Goal: Task Accomplishment & Management: Manage account settings

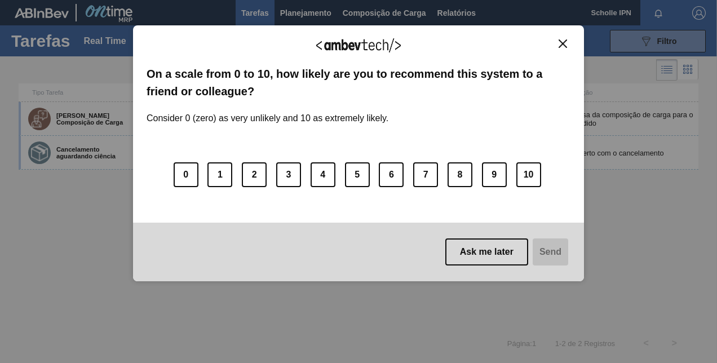
click at [563, 47] on img "Close" at bounding box center [562, 43] width 8 height 8
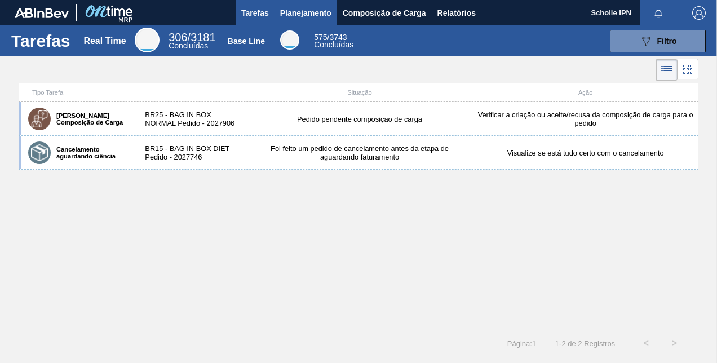
click at [308, 10] on span "Planejamento" at bounding box center [305, 13] width 51 height 14
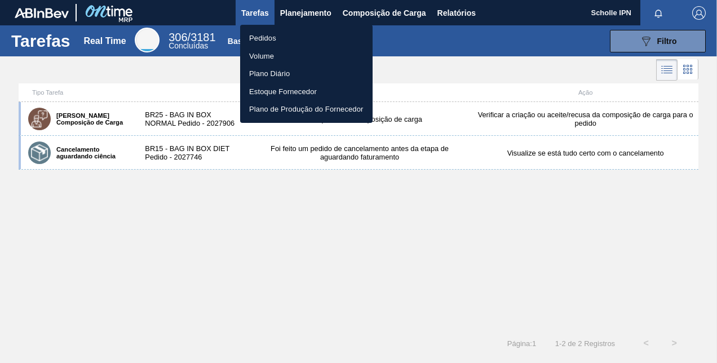
click at [281, 39] on li "Pedidos" at bounding box center [306, 38] width 132 height 18
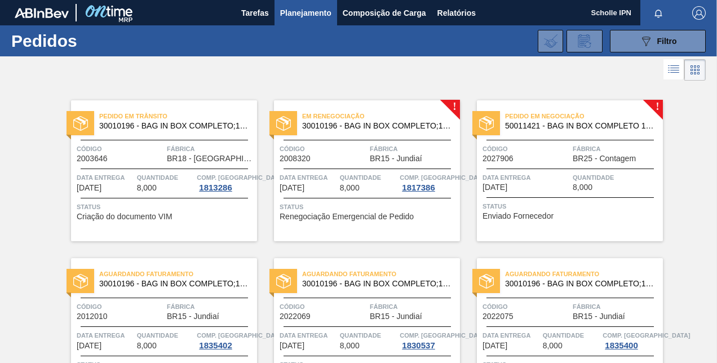
click at [375, 210] on span "Status" at bounding box center [367, 206] width 177 height 11
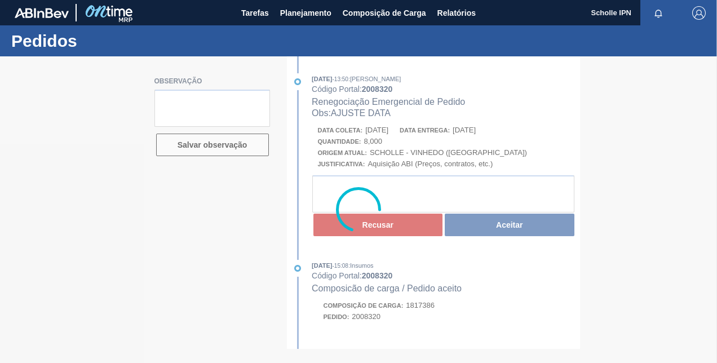
type textarea "SALES 125003010"
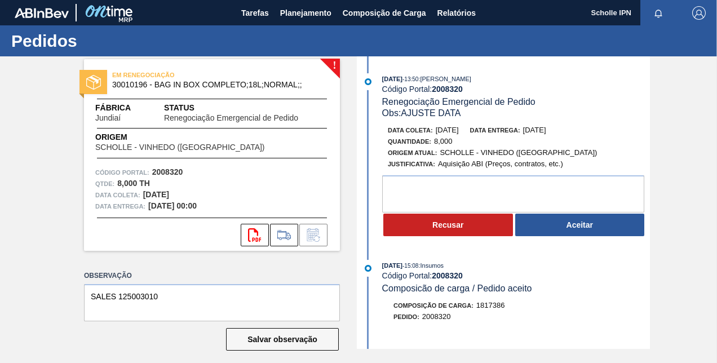
click at [437, 90] on strong "2008320" at bounding box center [447, 88] width 31 height 9
click at [439, 92] on strong "2008320" at bounding box center [447, 88] width 31 height 9
copy strong "2008320"
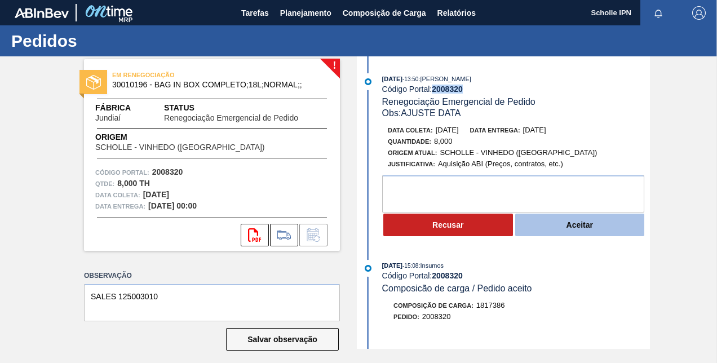
click at [569, 233] on button "Aceitar" at bounding box center [580, 224] width 130 height 23
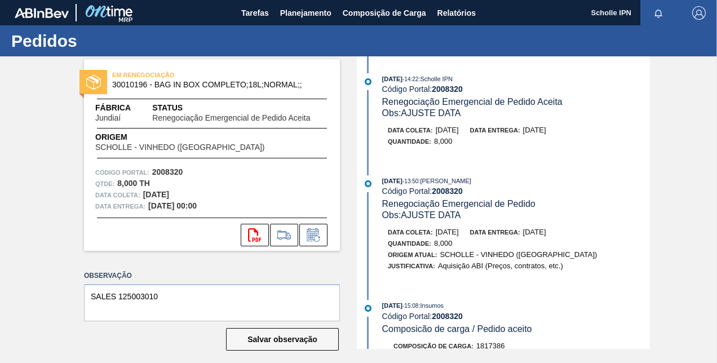
click at [444, 213] on span "Obs: AJUSTE DATA" at bounding box center [421, 215] width 79 height 10
click at [308, 16] on span "Planejamento" at bounding box center [305, 13] width 51 height 14
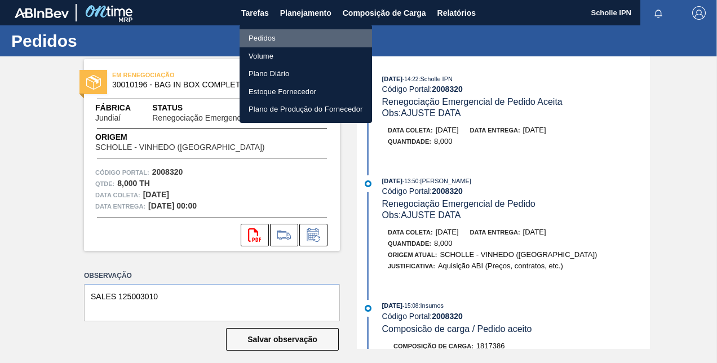
click at [317, 38] on li "Pedidos" at bounding box center [305, 38] width 132 height 18
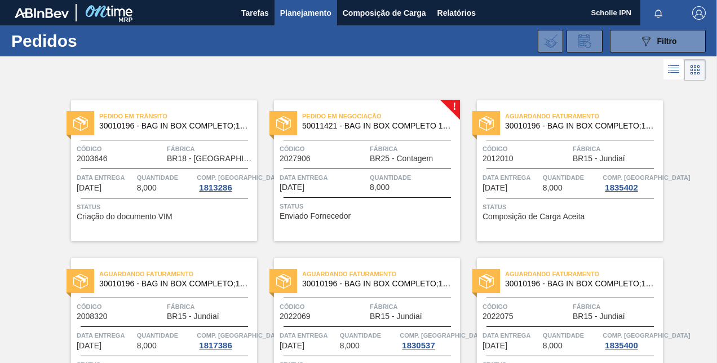
click at [429, 213] on div "Status Enviado Fornecedor" at bounding box center [367, 210] width 177 height 18
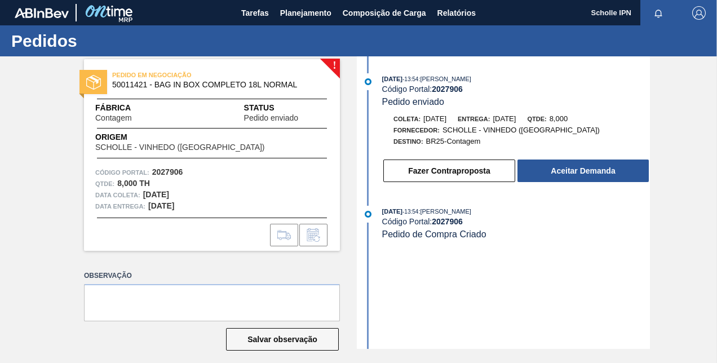
click at [452, 92] on strong "2027906" at bounding box center [447, 88] width 31 height 9
copy strong "2027906"
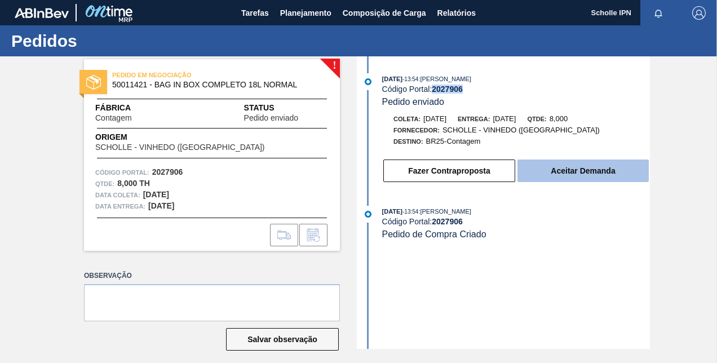
click at [547, 176] on button "Aceitar Demanda" at bounding box center [582, 170] width 131 height 23
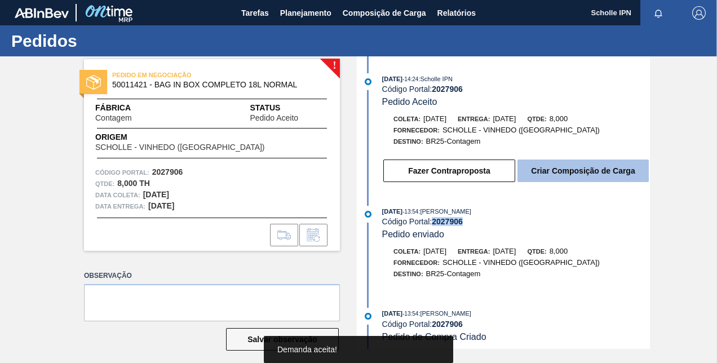
click at [561, 179] on button "Criar Composição de Carga" at bounding box center [582, 170] width 131 height 23
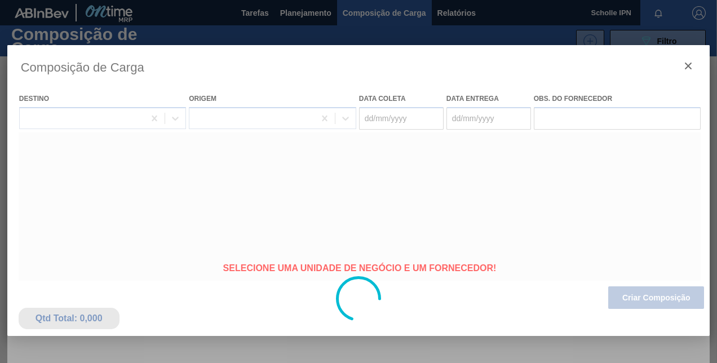
type coleta "12/09/2025"
type entrega "[DATE]"
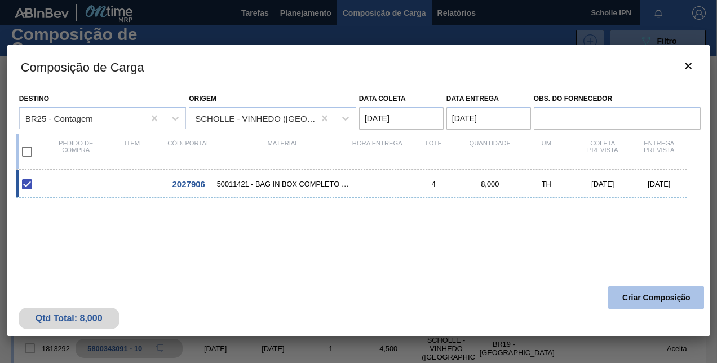
click at [660, 297] on button "Criar Composição" at bounding box center [656, 297] width 96 height 23
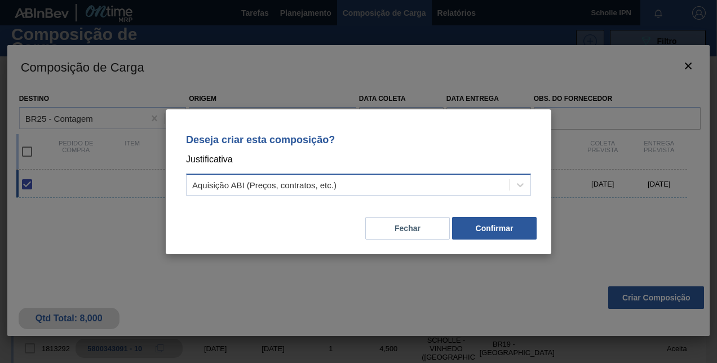
click at [370, 184] on div "Aquisição ABI (Preços, contratos, etc.)" at bounding box center [347, 184] width 323 height 16
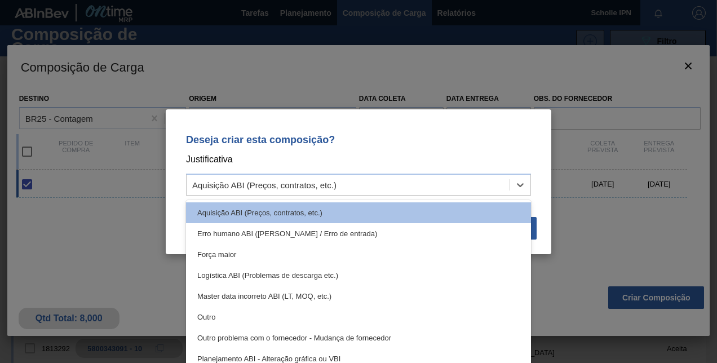
click at [492, 153] on p "Justificativa" at bounding box center [358, 159] width 345 height 15
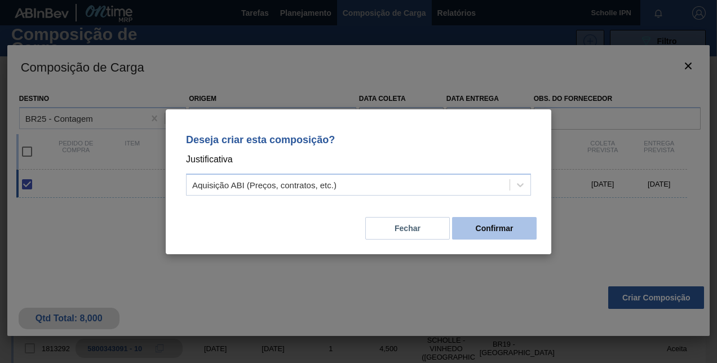
click at [504, 232] on button "Confirmar" at bounding box center [494, 228] width 84 height 23
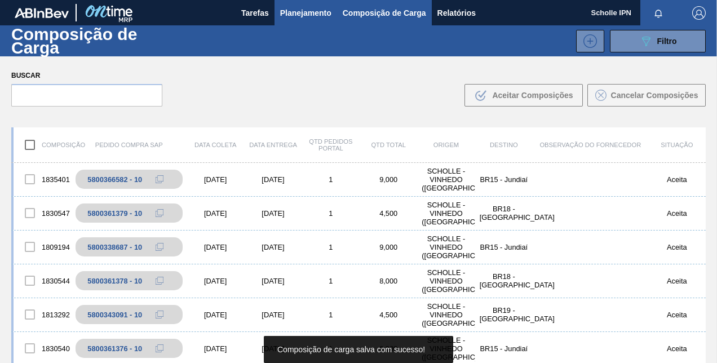
click at [299, 12] on span "Planejamento" at bounding box center [305, 13] width 51 height 14
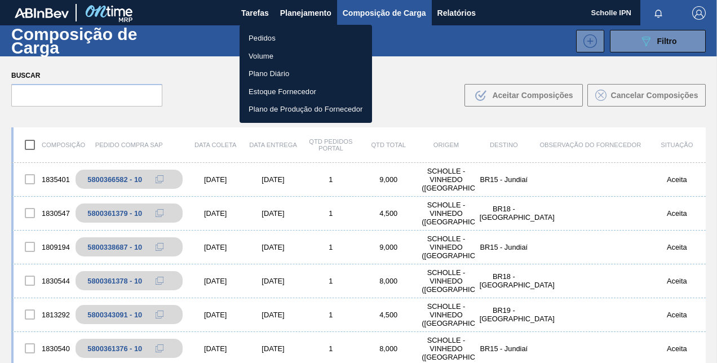
click at [305, 34] on li "Pedidos" at bounding box center [305, 38] width 132 height 18
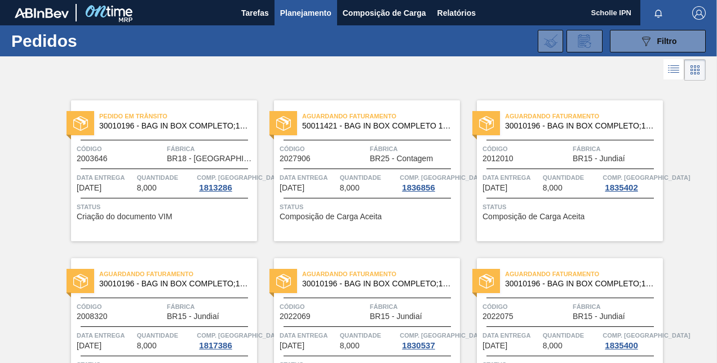
click at [365, 222] on div "Aguardando Faturamento 50011421 - BAG IN BOX COMPLETO 18L NORMAL Código 2027906…" at bounding box center [367, 170] width 186 height 141
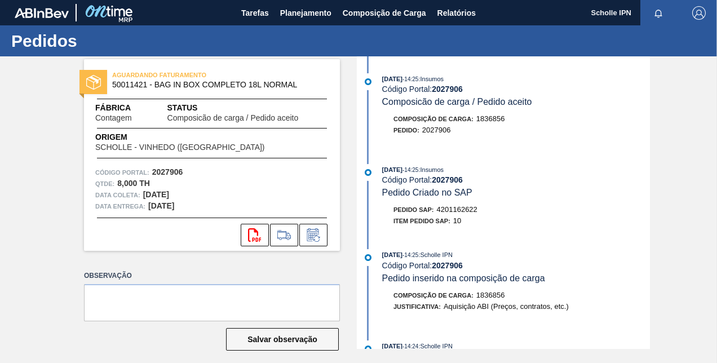
click at [470, 208] on span "4201162622" at bounding box center [457, 209] width 41 height 8
copy span "4201162622"
click at [313, 19] on span "Planejamento" at bounding box center [305, 13] width 51 height 14
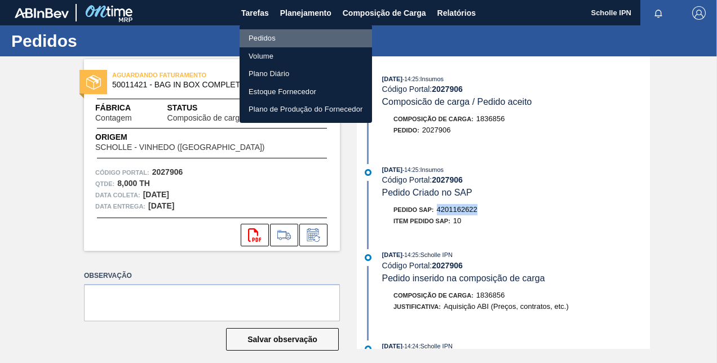
click at [306, 37] on li "Pedidos" at bounding box center [305, 38] width 132 height 18
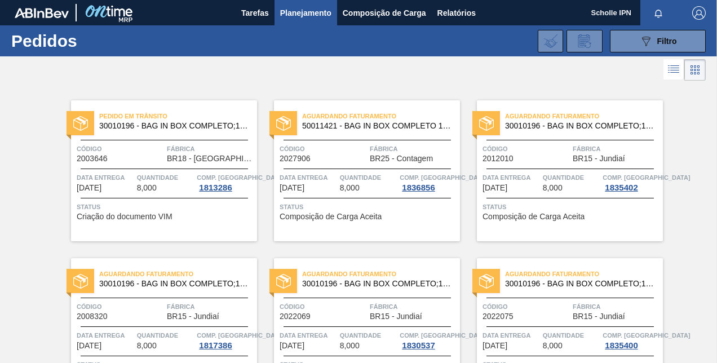
click at [575, 228] on div "Aguardando Faturamento 30010196 - BAG IN BOX COMPLETO;18L;NORMAL;; Código 20120…" at bounding box center [570, 170] width 186 height 141
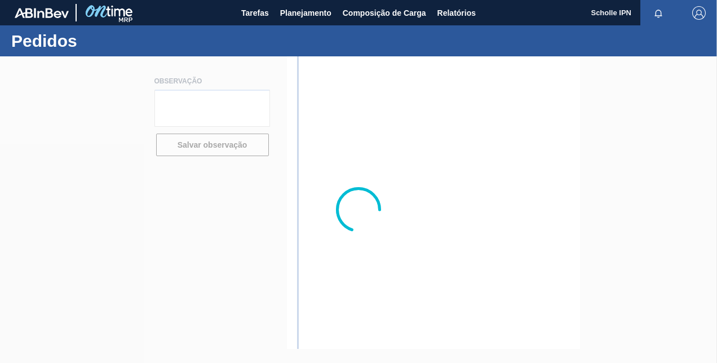
type textarea "SALES 125003046"
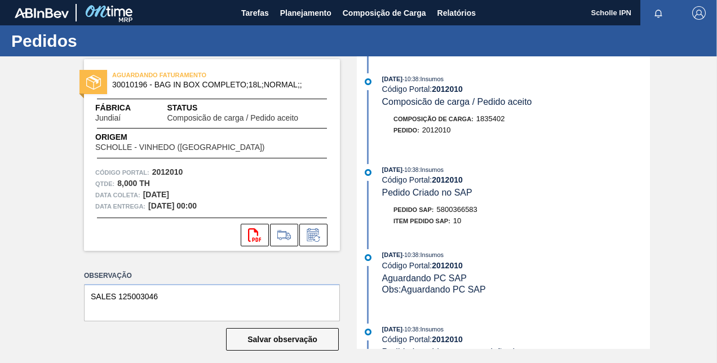
click at [461, 213] on span "5800366583" at bounding box center [457, 209] width 41 height 8
copy span "5800366583"
click at [328, 21] on button "Planejamento" at bounding box center [305, 12] width 63 height 25
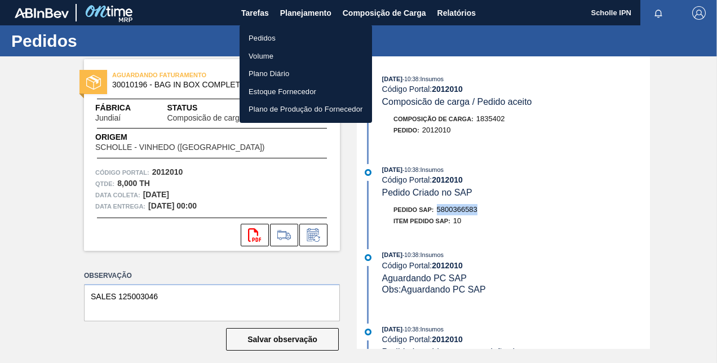
click at [319, 34] on li "Pedidos" at bounding box center [305, 38] width 132 height 18
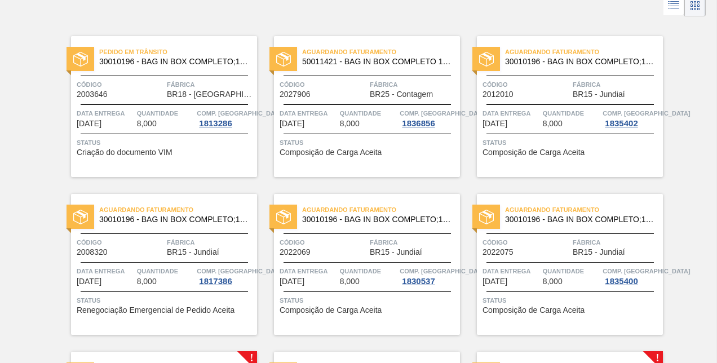
scroll to position [56, 0]
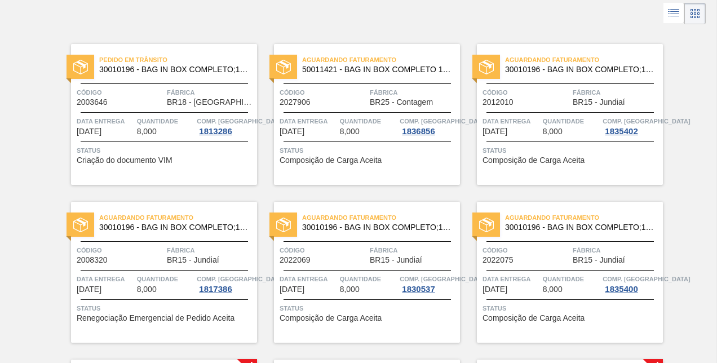
click at [377, 329] on div "Aguardando Faturamento 30010196 - BAG IN BOX COMPLETO;18L;NORMAL;; Código 20220…" at bounding box center [367, 272] width 186 height 141
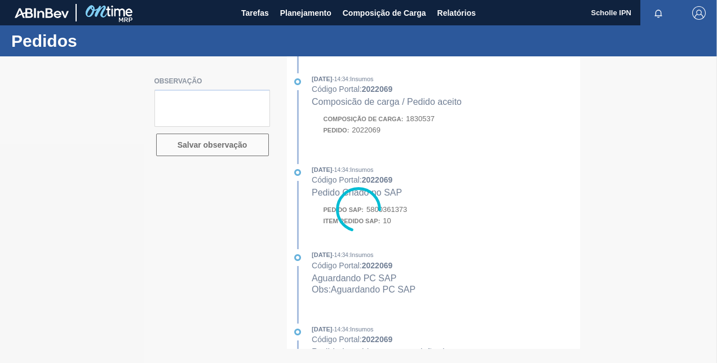
type textarea "SALES 125003055"
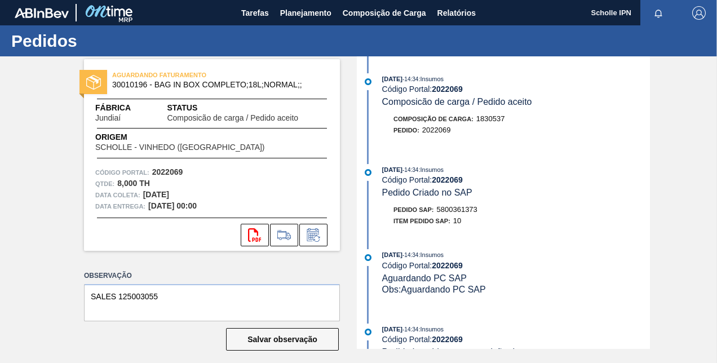
click at [466, 213] on span "5800361373" at bounding box center [457, 209] width 41 height 8
click at [468, 211] on span "5800361373" at bounding box center [457, 209] width 41 height 8
copy span "5800361373"
click at [313, 16] on span "Planejamento" at bounding box center [305, 13] width 51 height 14
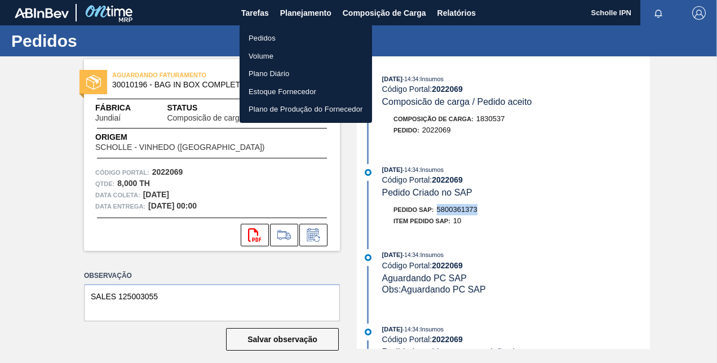
click at [312, 30] on li "Pedidos" at bounding box center [305, 38] width 132 height 18
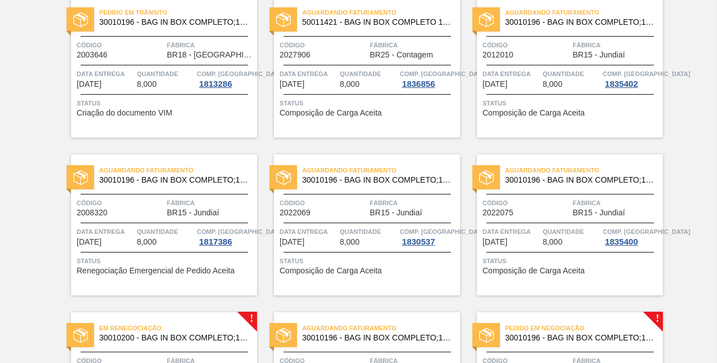
scroll to position [113, 0]
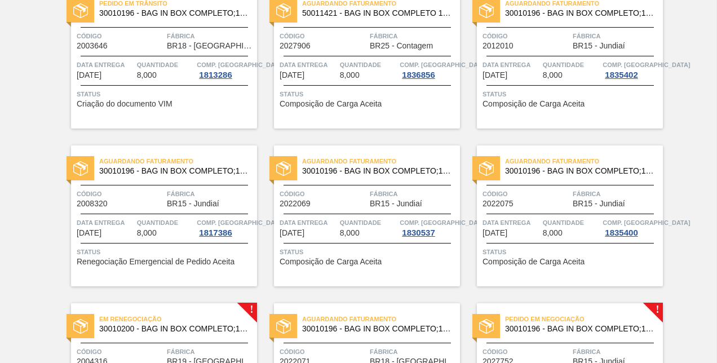
click at [599, 273] on div "Aguardando Faturamento 30010196 - BAG IN BOX COMPLETO;18L;NORMAL;; Código 20220…" at bounding box center [570, 215] width 186 height 141
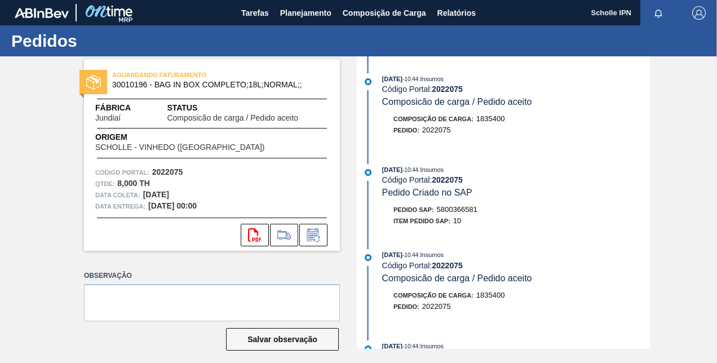
click at [447, 212] on span "5800366581" at bounding box center [457, 209] width 41 height 8
copy span "5800366581"
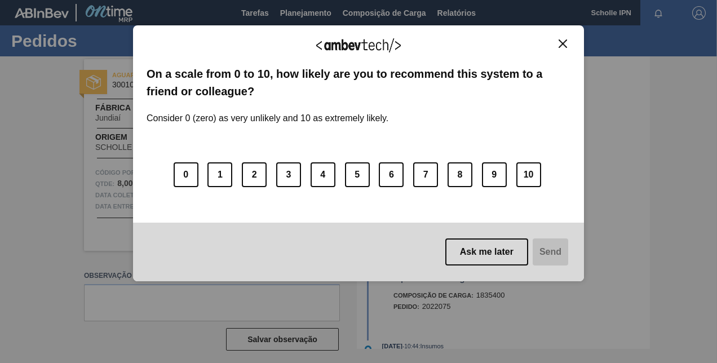
click at [561, 50] on div "We appreciate your feedback!" at bounding box center [358, 52] width 424 height 26
click at [561, 46] on img "Close" at bounding box center [562, 43] width 8 height 8
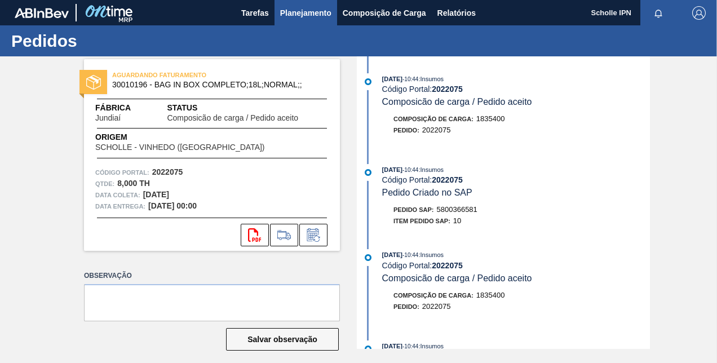
click at [312, 12] on span "Planejamento" at bounding box center [305, 13] width 51 height 14
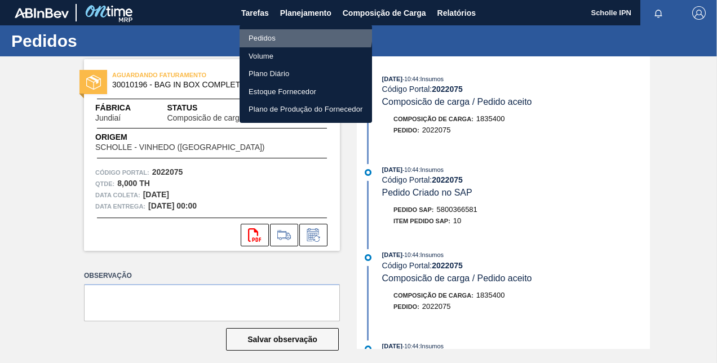
click at [303, 33] on li "Pedidos" at bounding box center [305, 38] width 132 height 18
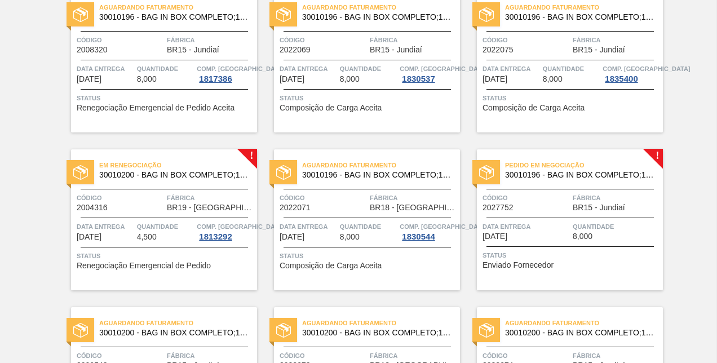
scroll to position [282, 0]
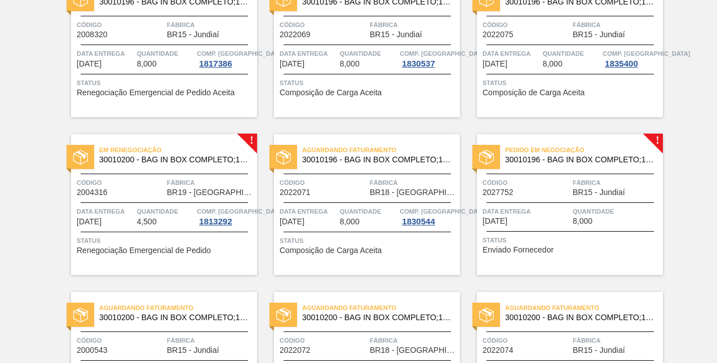
click at [218, 250] on div "Status Renegociação Emergencial de Pedido" at bounding box center [165, 244] width 177 height 18
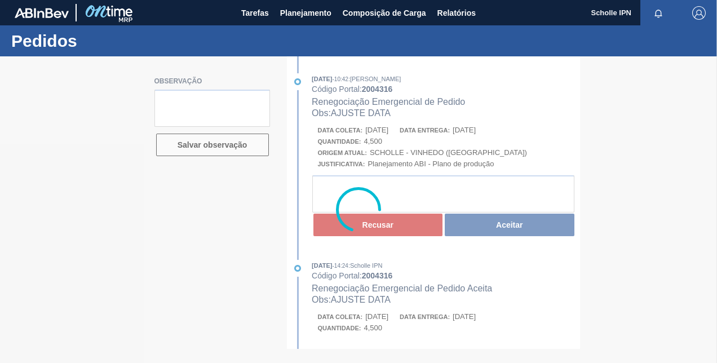
type textarea "Sales 125002998"
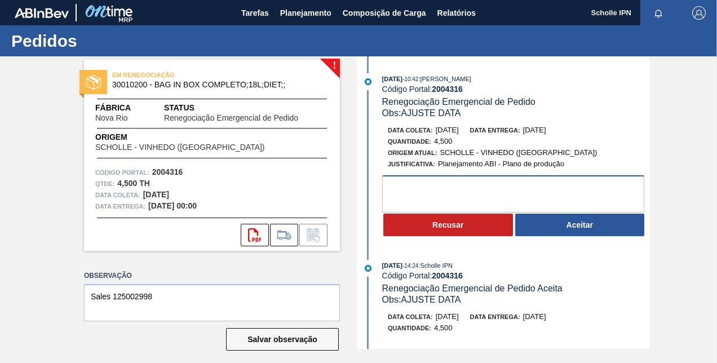
click at [486, 198] on textarea at bounding box center [513, 193] width 262 height 37
click at [475, 202] on textarea at bounding box center [513, 193] width 262 height 37
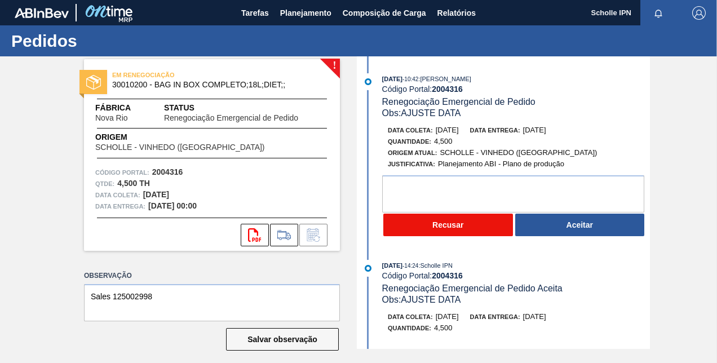
click at [460, 230] on button "Recusar" at bounding box center [448, 224] width 130 height 23
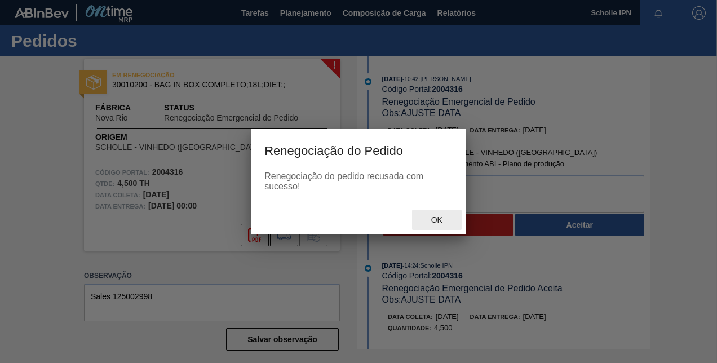
click at [444, 216] on div "Ok" at bounding box center [437, 220] width 50 height 21
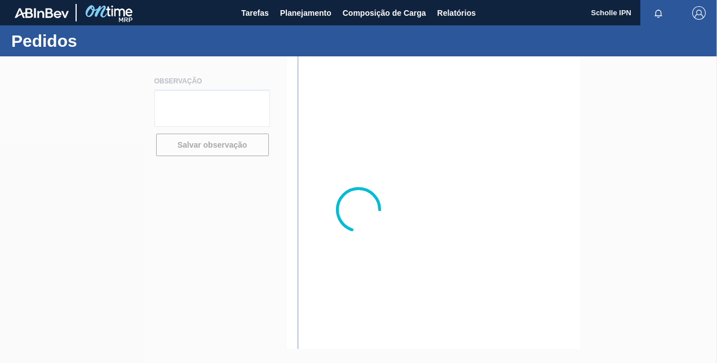
type textarea "Sales 125002998"
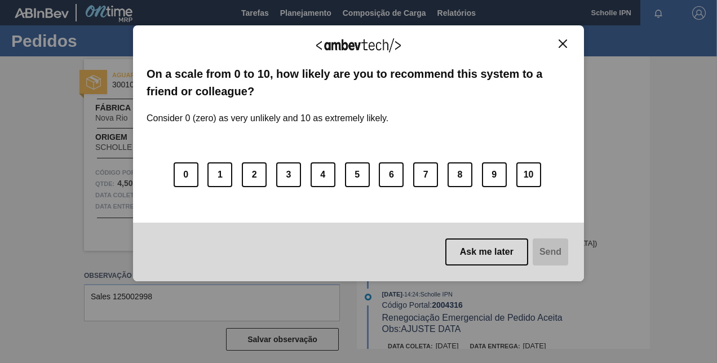
click at [562, 44] on img "Close" at bounding box center [562, 43] width 8 height 8
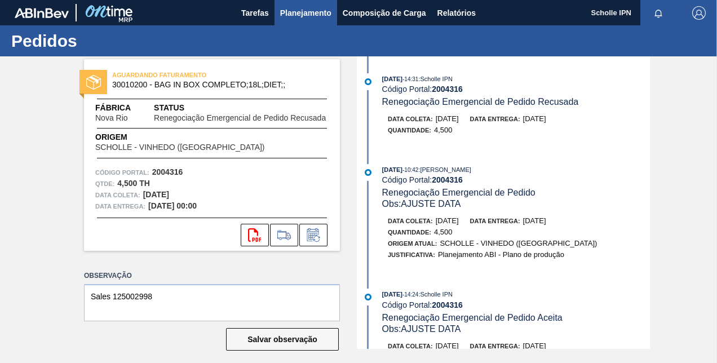
click at [314, 15] on span "Planejamento" at bounding box center [305, 13] width 51 height 14
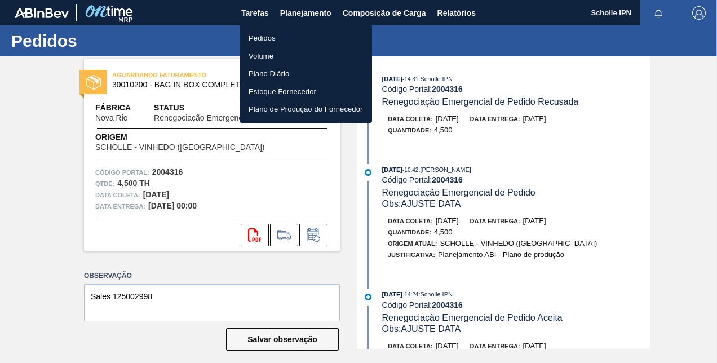
drag, startPoint x: 302, startPoint y: 34, endPoint x: 367, endPoint y: 105, distance: 96.5
click at [302, 34] on li "Pedidos" at bounding box center [305, 38] width 132 height 18
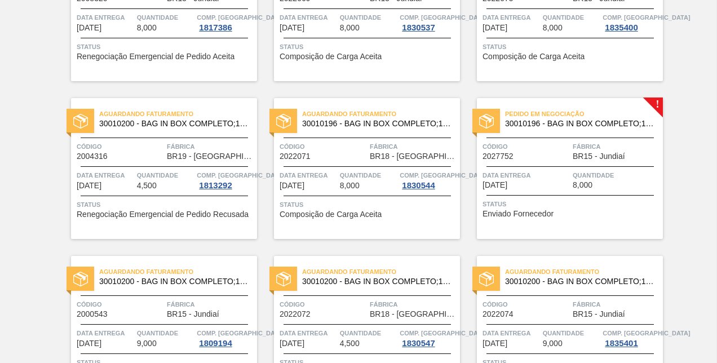
scroll to position [338, 0]
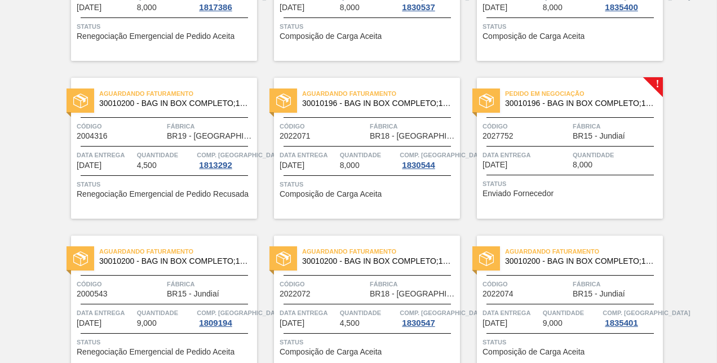
click at [429, 202] on div "Aguardando Faturamento 30010196 - BAG IN BOX COMPLETO;18L;NORMAL;; Código 20220…" at bounding box center [367, 148] width 186 height 141
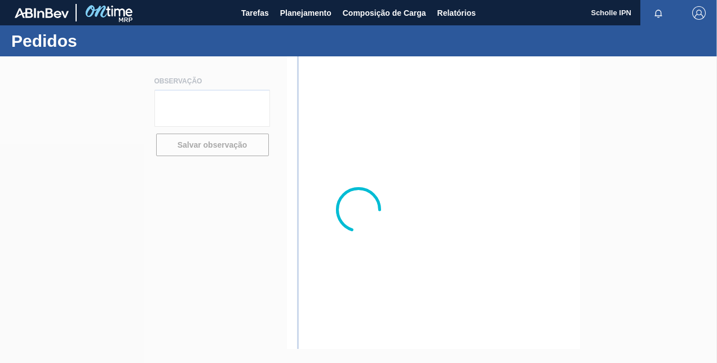
type textarea "SALES 125003058"
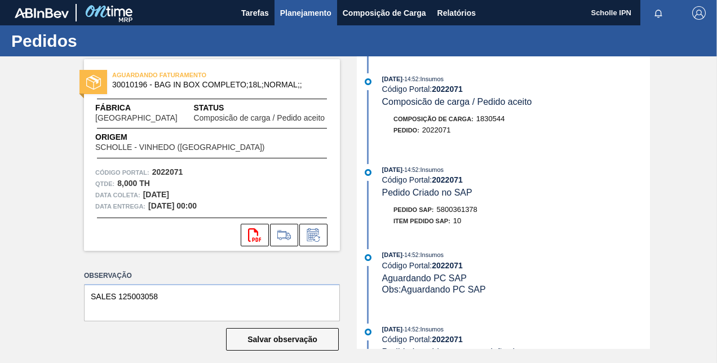
click at [321, 12] on span "Planejamento" at bounding box center [305, 13] width 51 height 14
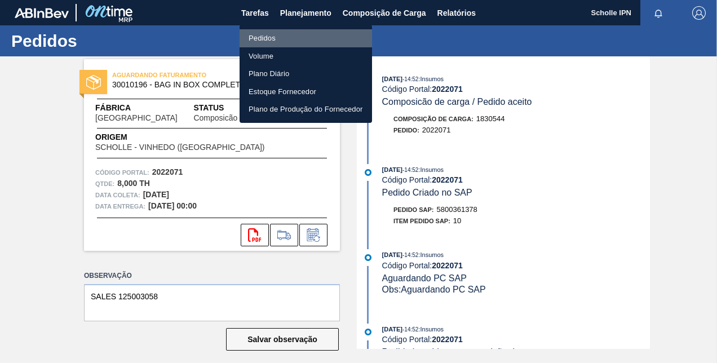
click at [313, 37] on li "Pedidos" at bounding box center [305, 38] width 132 height 18
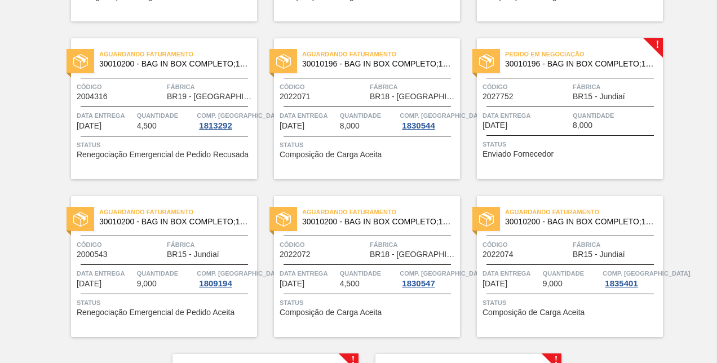
scroll to position [394, 0]
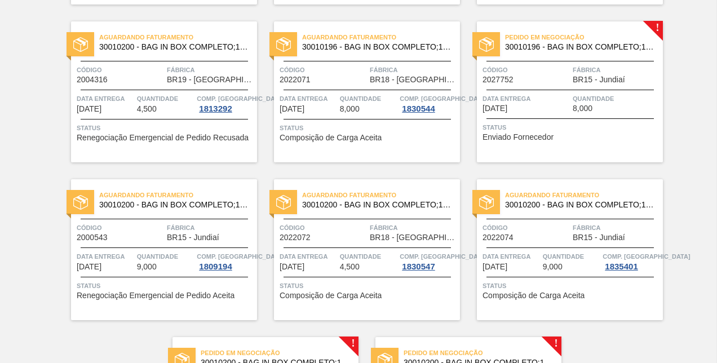
click at [558, 134] on div "Status Enviado Fornecedor" at bounding box center [570, 131] width 177 height 18
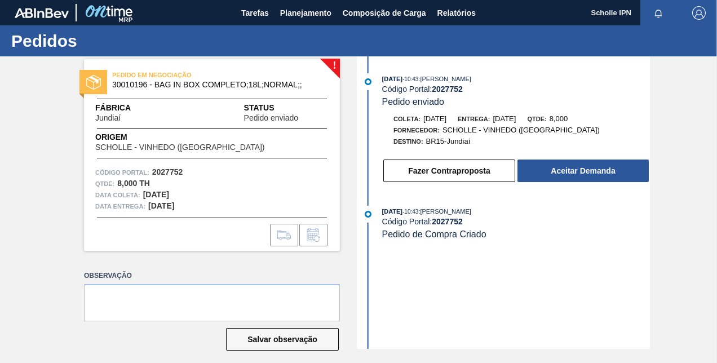
click at [538, 314] on div "10/09/2025 - 10:43 : CEZAR LEAO PEREIRA DE CASTRO Código Portal: 2027752 Pedido…" at bounding box center [504, 202] width 290 height 292
click at [448, 88] on strong "2027752" at bounding box center [447, 88] width 31 height 9
copy strong "2027752"
click at [185, 301] on textarea at bounding box center [212, 302] width 256 height 37
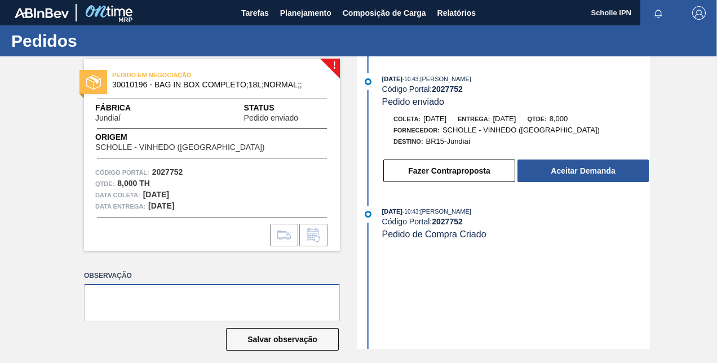
type textarea "s"
paste textarea "125003101"
type textarea "SALES 125003101"
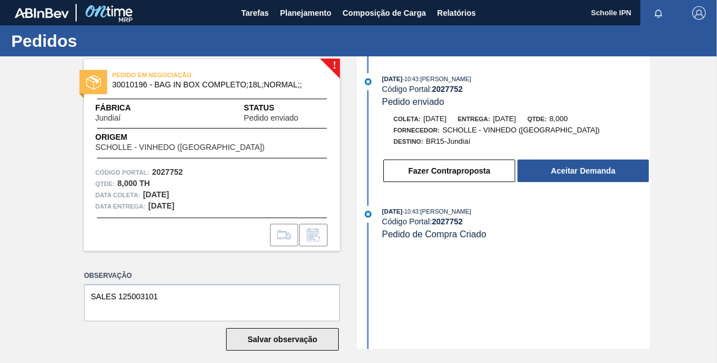
click at [282, 333] on button "Salvar observação" at bounding box center [282, 339] width 113 height 23
click at [463, 266] on div "10/09/2025 - 10:43 : CEZAR LEAO PEREIRA DE CASTRO Código Portal: 2027752 Pedido…" at bounding box center [504, 202] width 290 height 292
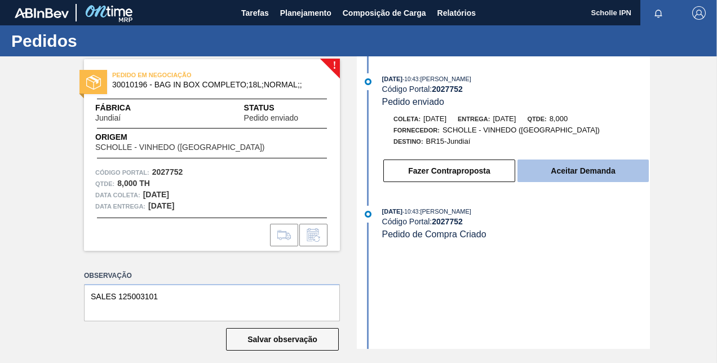
click at [541, 174] on button "Aceitar Demanda" at bounding box center [582, 170] width 131 height 23
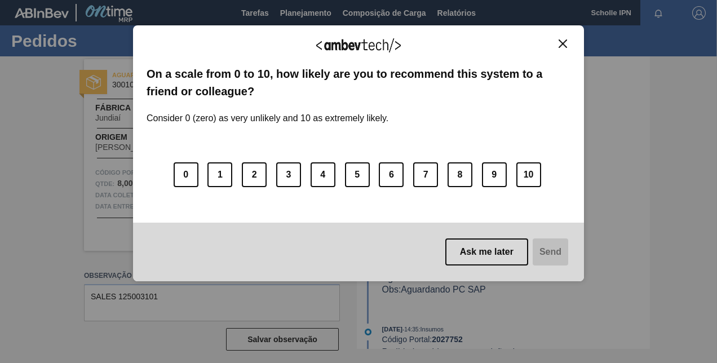
click at [564, 40] on img "Close" at bounding box center [562, 43] width 8 height 8
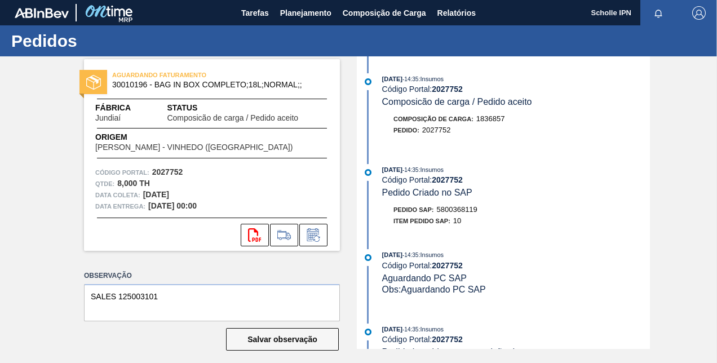
click at [459, 211] on span "5800368119" at bounding box center [457, 209] width 41 height 8
copy span "5800368119"
click at [130, 297] on textarea "SALES 125003101" at bounding box center [212, 302] width 256 height 37
click at [133, 295] on textarea "SALES 125003101" at bounding box center [212, 302] width 256 height 37
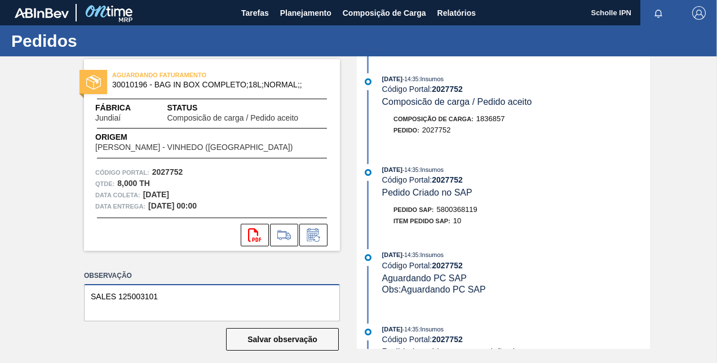
type textarea "SALES 125003101"
click at [457, 210] on span "5800368119" at bounding box center [457, 209] width 41 height 8
copy span "5800368119"
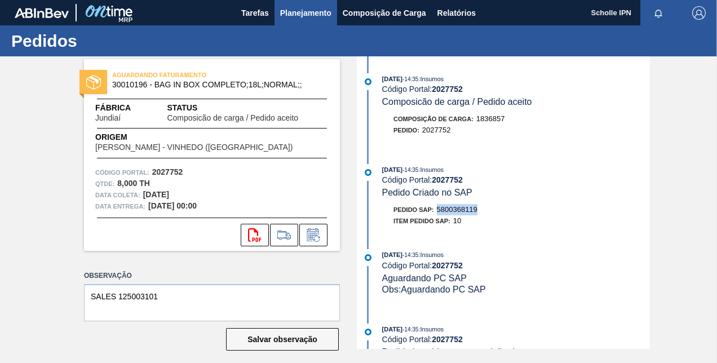
click at [307, 20] on button "Planejamento" at bounding box center [305, 12] width 63 height 25
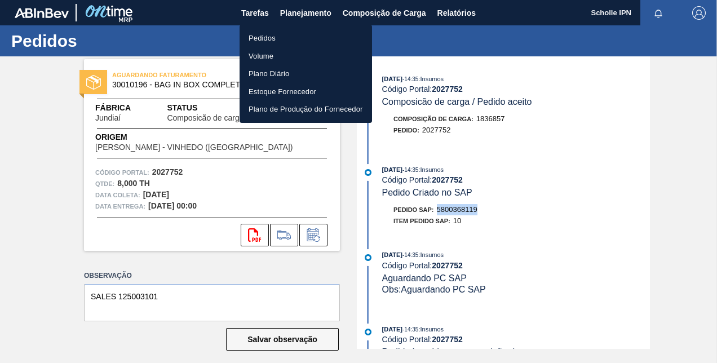
click at [304, 36] on li "Pedidos" at bounding box center [305, 38] width 132 height 18
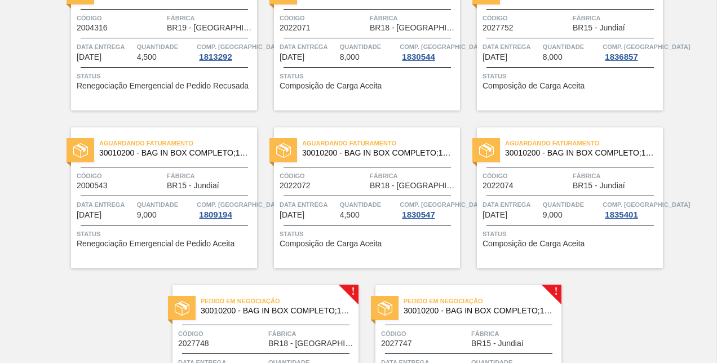
scroll to position [451, 0]
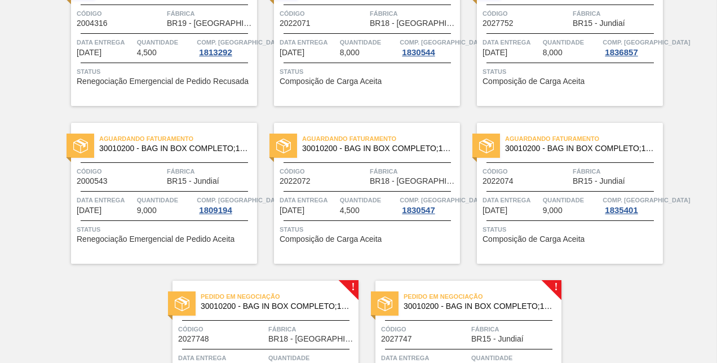
click at [343, 260] on div "Aguardando Faturamento 30010200 - BAG IN BOX COMPLETO;18L;DIET;; Código 2022072…" at bounding box center [367, 193] width 186 height 141
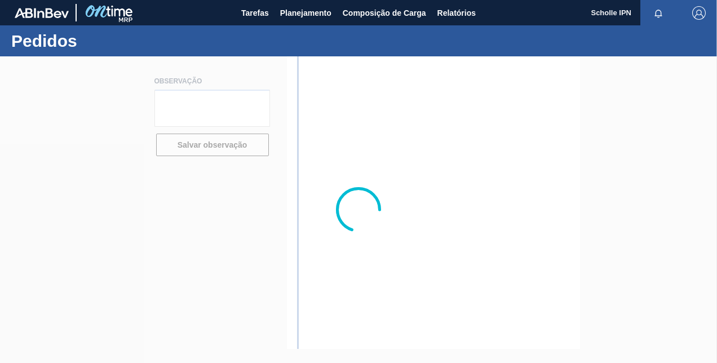
type textarea "SALES 125003059"
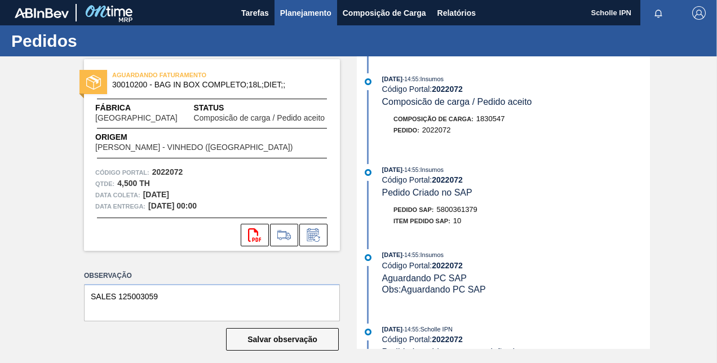
click at [297, 14] on span "Planejamento" at bounding box center [305, 13] width 51 height 14
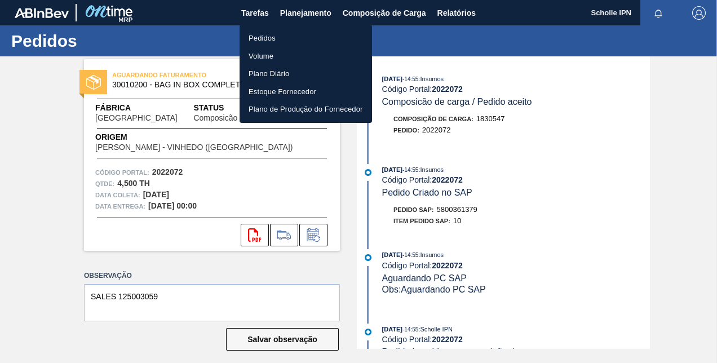
click at [288, 35] on li "Pedidos" at bounding box center [305, 38] width 132 height 18
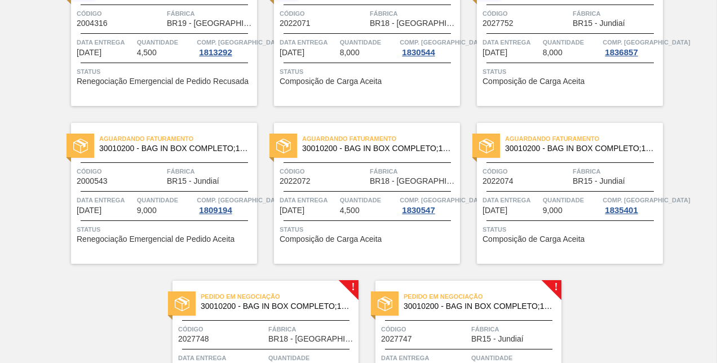
scroll to position [550, 0]
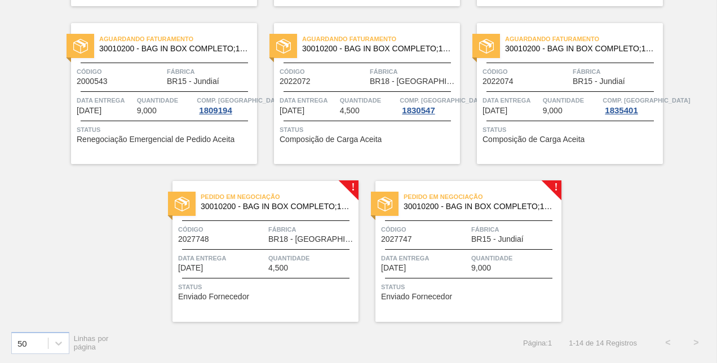
click at [567, 143] on span "Composição de Carga Aceita" at bounding box center [533, 139] width 102 height 8
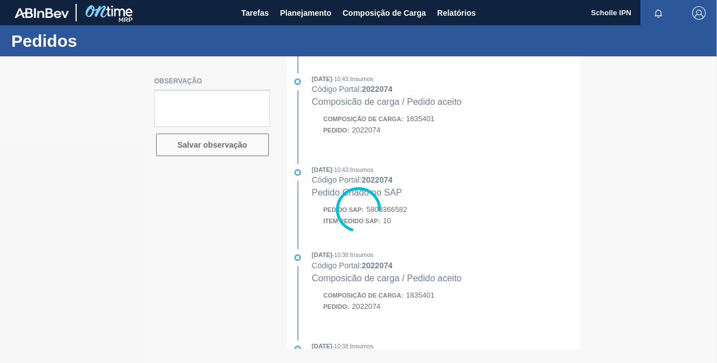
type textarea "SALES 125003060"
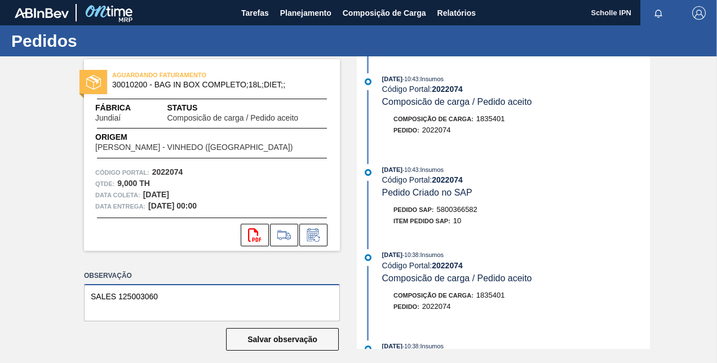
click at [158, 293] on textarea "SALES 125003060" at bounding box center [212, 302] width 256 height 37
click at [470, 210] on span "5800366582" at bounding box center [457, 209] width 41 height 8
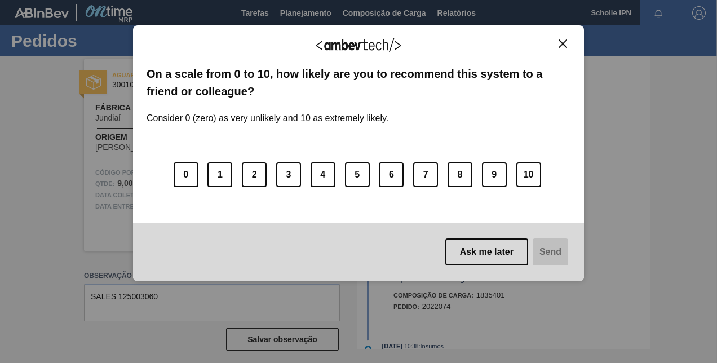
copy span "5800366582"
click at [562, 42] on img "Close" at bounding box center [562, 43] width 8 height 8
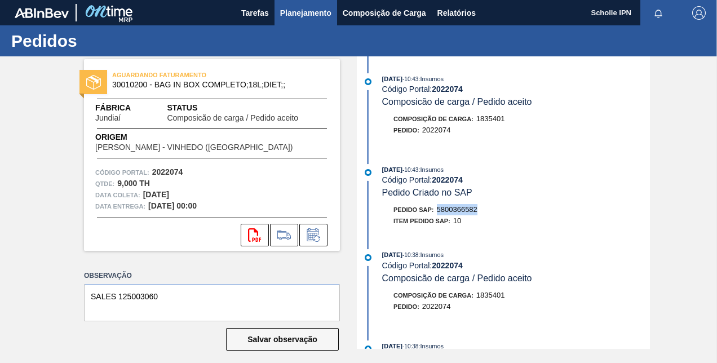
click at [306, 15] on span "Planejamento" at bounding box center [305, 13] width 51 height 14
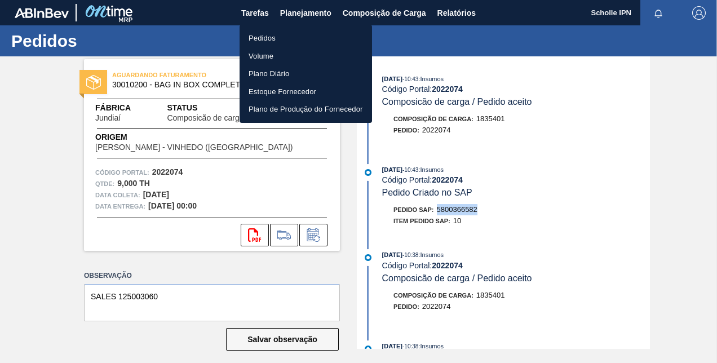
click at [305, 36] on li "Pedidos" at bounding box center [305, 38] width 132 height 18
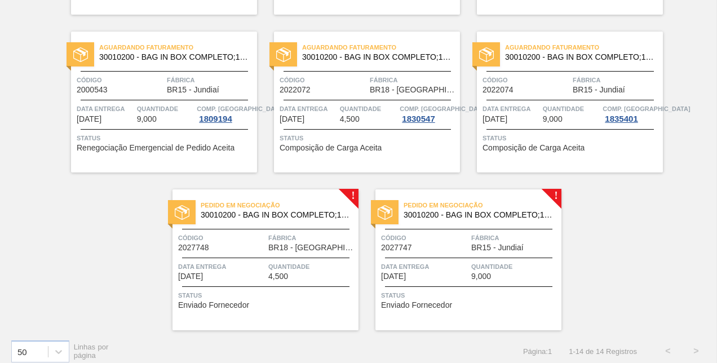
scroll to position [550, 0]
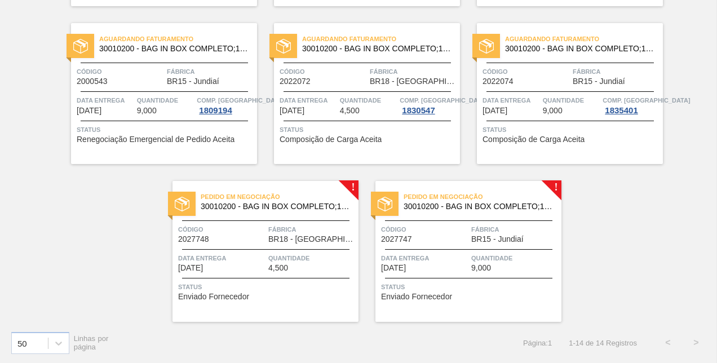
click at [492, 282] on span "Status" at bounding box center [469, 286] width 177 height 11
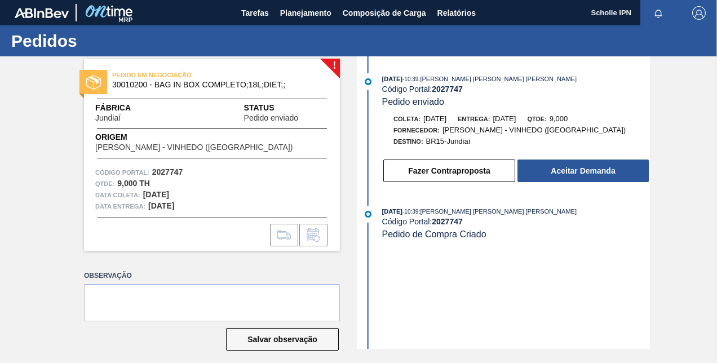
click at [453, 82] on div "10/09/2025 - 10:39 : CEZAR LEAO PEREIRA DE CASTRO" at bounding box center [516, 78] width 268 height 11
click at [448, 95] on div "10/09/2025 - 10:39 : CEZAR LEAO PEREIRA DE CASTRO Código Portal: 2027747 Pedido…" at bounding box center [516, 90] width 268 height 34
click at [452, 92] on strong "2027747" at bounding box center [447, 88] width 31 height 9
copy strong "2027747"
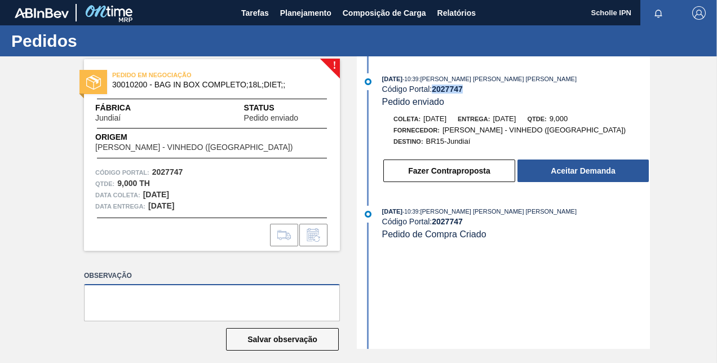
click at [176, 299] on textarea at bounding box center [212, 302] width 256 height 37
paste textarea "125003057"
type textarea "SALES 125003057"
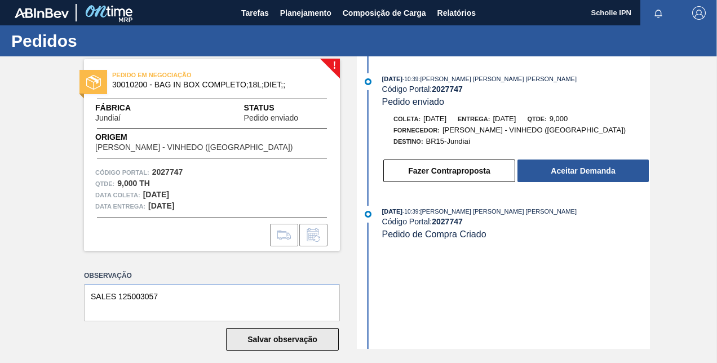
click at [282, 341] on button "Salvar observação" at bounding box center [282, 339] width 113 height 23
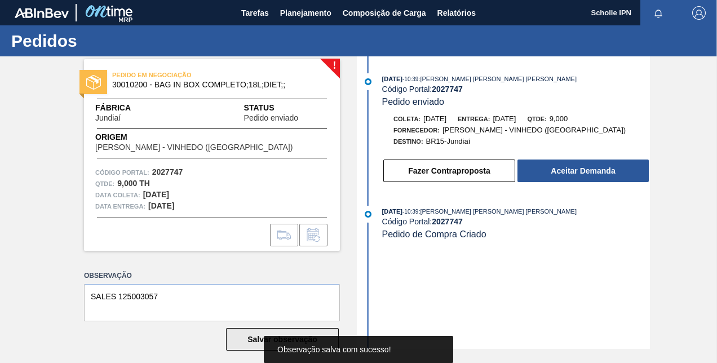
click at [282, 341] on div "Observação salva com sucesso!" at bounding box center [358, 349] width 162 height 27
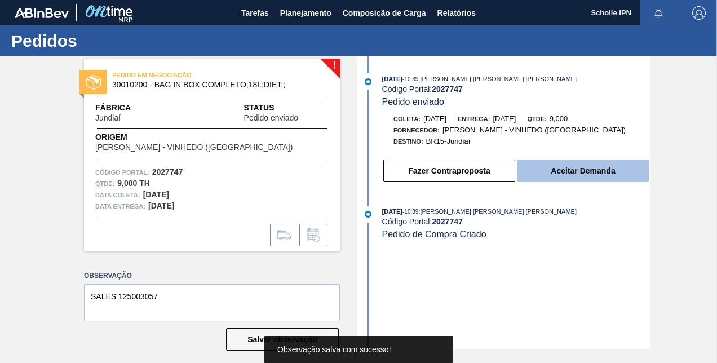
click at [588, 170] on button "Aceitar Demanda" at bounding box center [582, 170] width 131 height 23
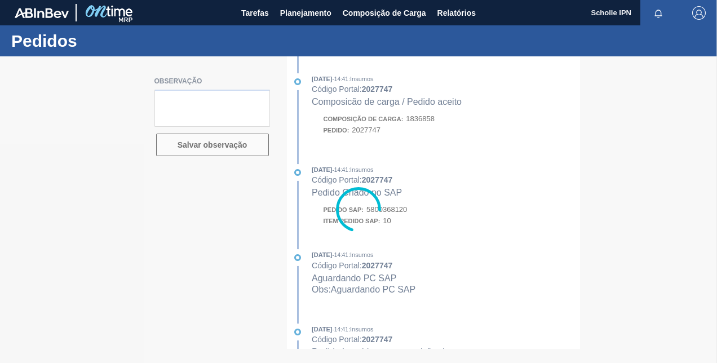
type textarea "SALES 125003057"
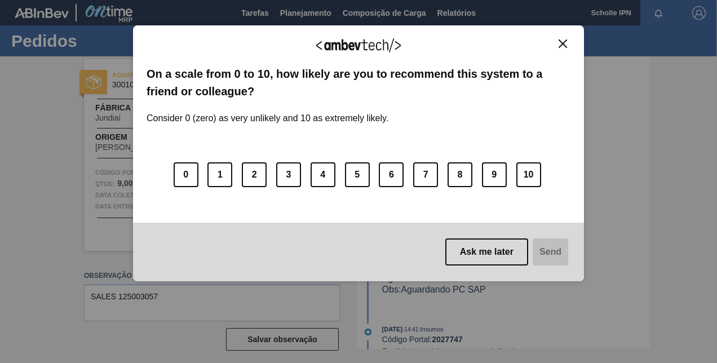
click at [471, 210] on div "0 1 2 3 4 5 6 7 8 9 10" at bounding box center [358, 167] width 424 height 89
click at [561, 45] on img "Close" at bounding box center [562, 43] width 8 height 8
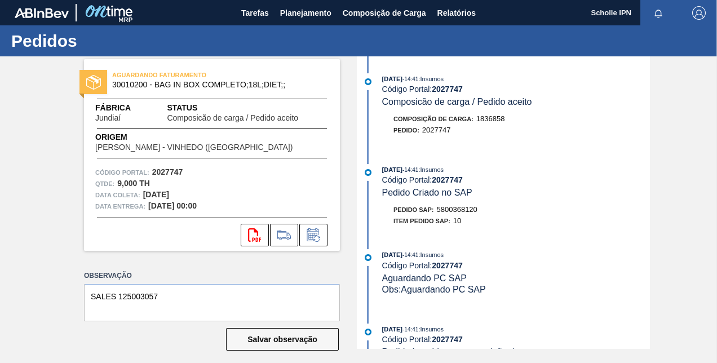
click at [458, 206] on div "Pedido SAP: 5800368120" at bounding box center [435, 209] width 84 height 11
copy span "5800368120"
click at [313, 19] on button "Planejamento" at bounding box center [305, 12] width 63 height 25
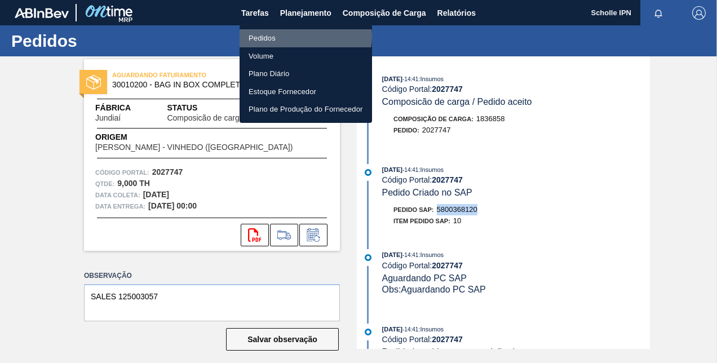
click at [302, 37] on li "Pedidos" at bounding box center [305, 38] width 132 height 18
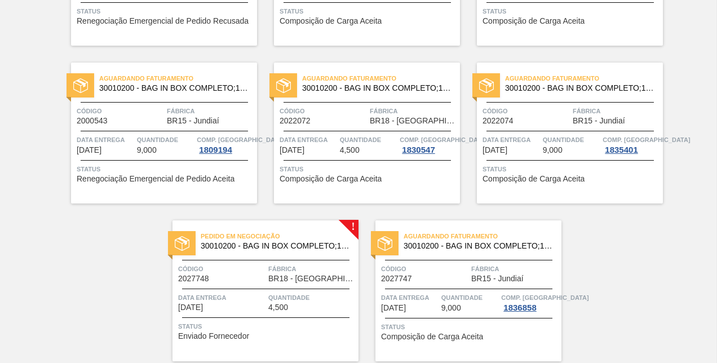
scroll to position [550, 0]
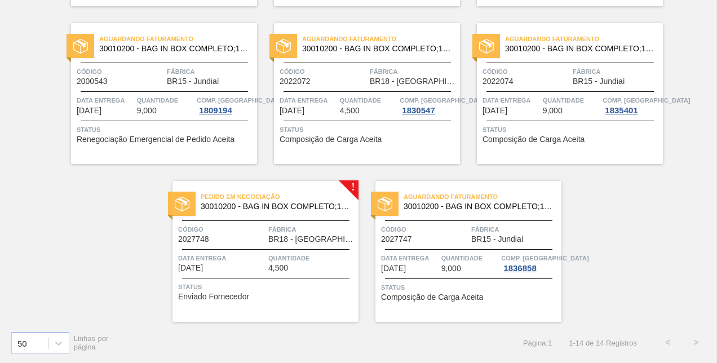
click at [311, 238] on span "BR18 - [GEOGRAPHIC_DATA]" at bounding box center [311, 239] width 87 height 8
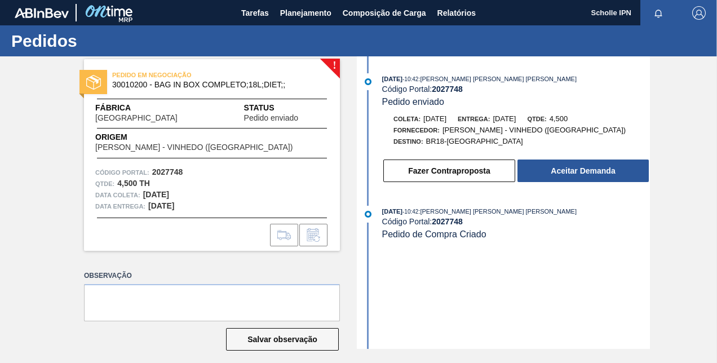
click at [159, 171] on strong "2027748" at bounding box center [167, 171] width 31 height 9
copy strong "2027748"
click at [257, 311] on textarea at bounding box center [212, 302] width 256 height 37
paste textarea "125003102"
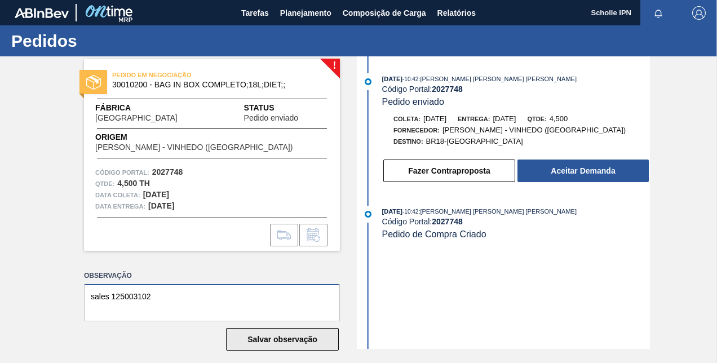
type textarea "sales 125003102"
click at [265, 335] on button "Salvar observação" at bounding box center [282, 339] width 113 height 23
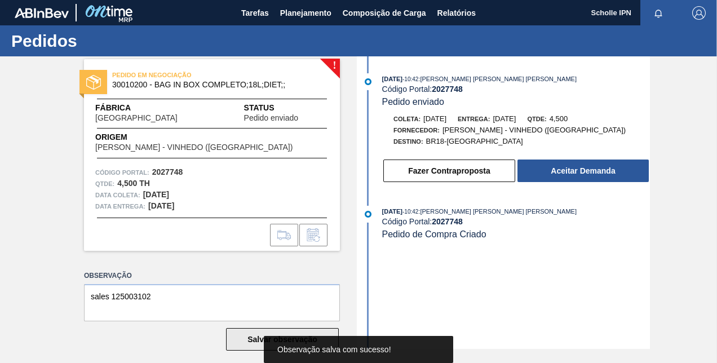
click at [265, 335] on button "Salvar observação" at bounding box center [282, 339] width 113 height 23
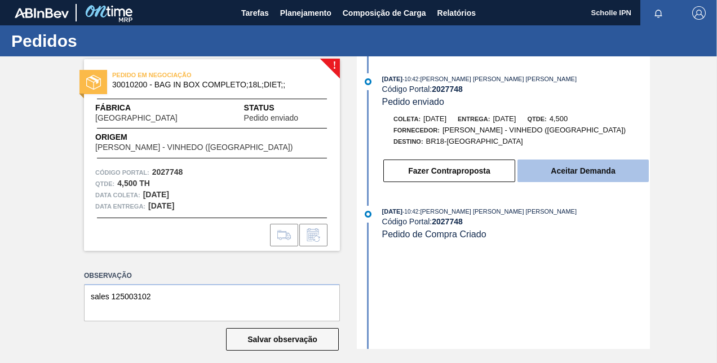
click at [602, 169] on button "Aceitar Demanda" at bounding box center [582, 170] width 131 height 23
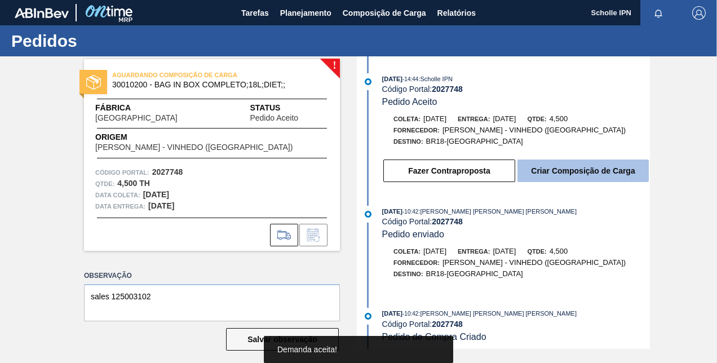
click at [523, 170] on button "Criar Composição de Carga" at bounding box center [582, 170] width 131 height 23
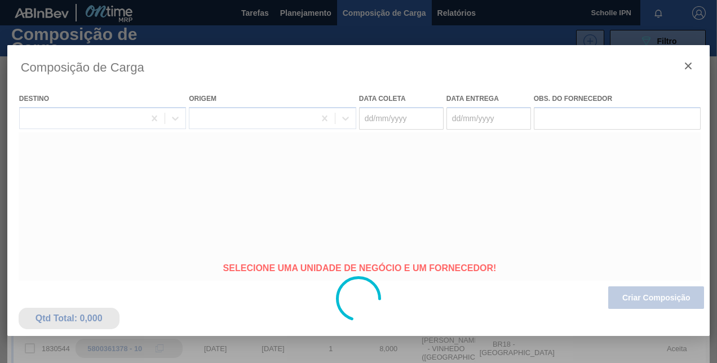
type coleta "[DATE]"
type entrega "[DATE]"
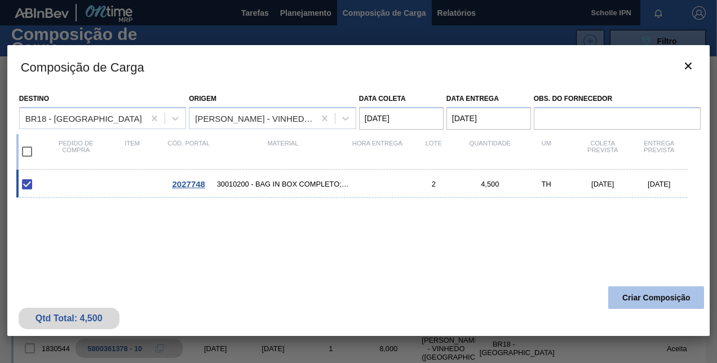
click at [662, 298] on button "Criar Composição" at bounding box center [656, 297] width 96 height 23
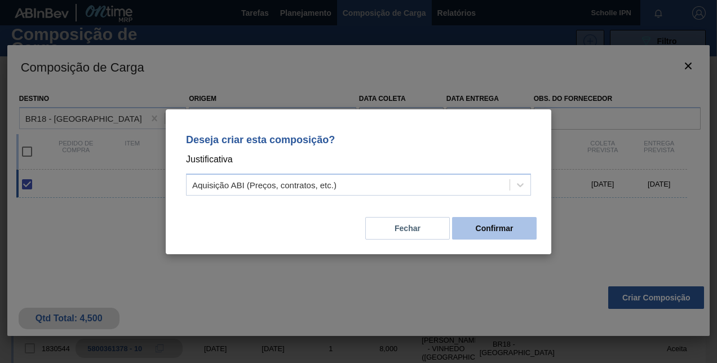
click at [493, 227] on button "Confirmar" at bounding box center [494, 228] width 84 height 23
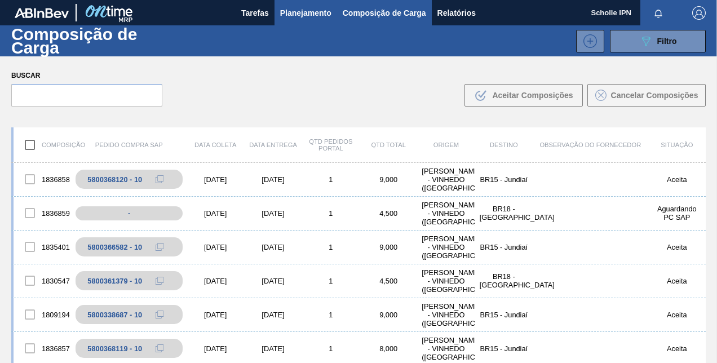
click at [310, 15] on span "Planejamento" at bounding box center [305, 13] width 51 height 14
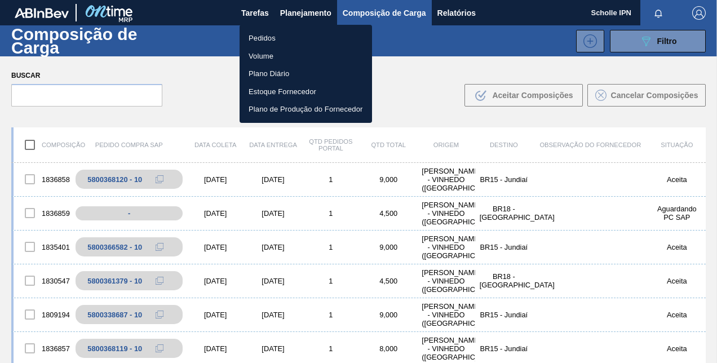
click at [301, 36] on li "Pedidos" at bounding box center [305, 38] width 132 height 18
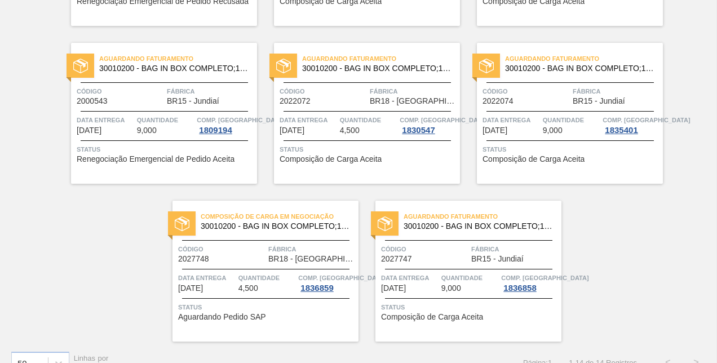
scroll to position [550, 0]
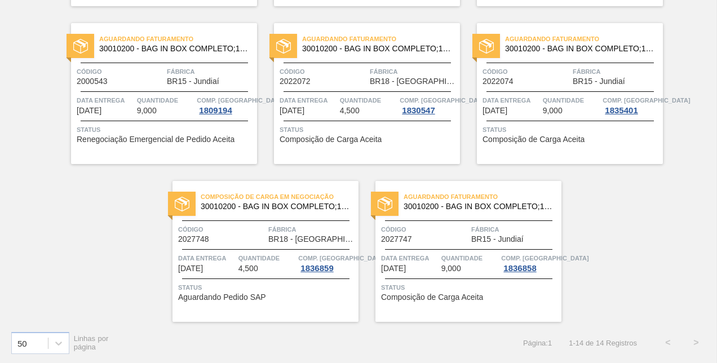
click at [515, 286] on span "Status" at bounding box center [469, 287] width 177 height 11
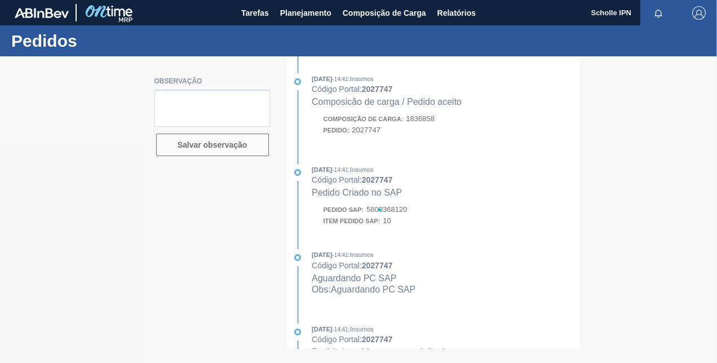
type textarea "SALES 125003057"
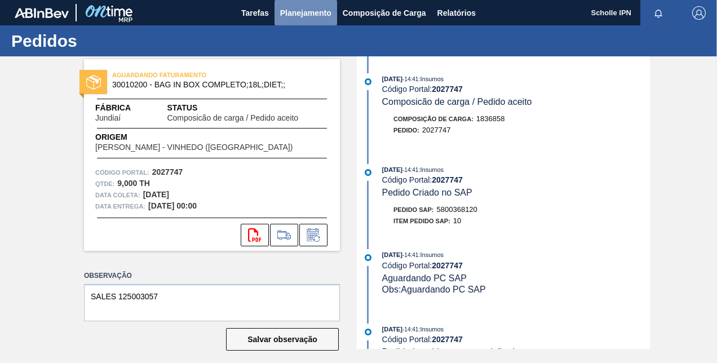
click at [303, 17] on span "Planejamento" at bounding box center [305, 13] width 51 height 14
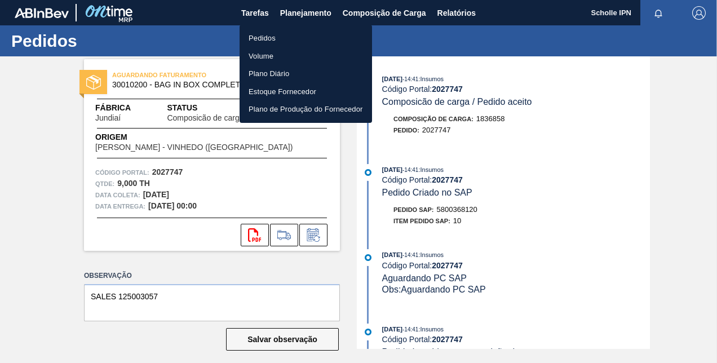
click at [303, 38] on li "Pedidos" at bounding box center [305, 38] width 132 height 18
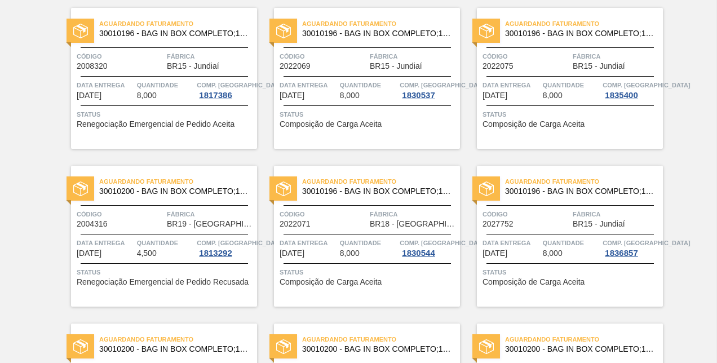
scroll to position [550, 0]
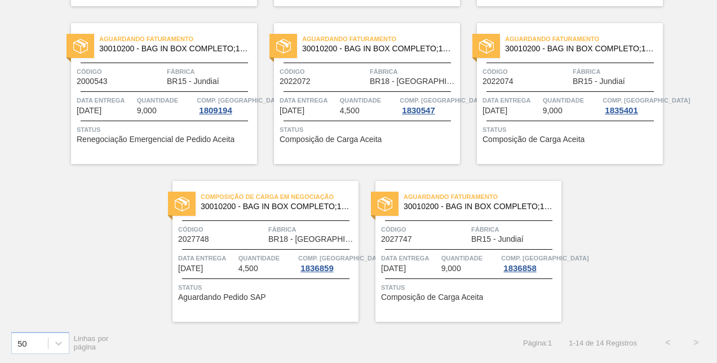
click at [292, 284] on span "Status" at bounding box center [266, 287] width 177 height 11
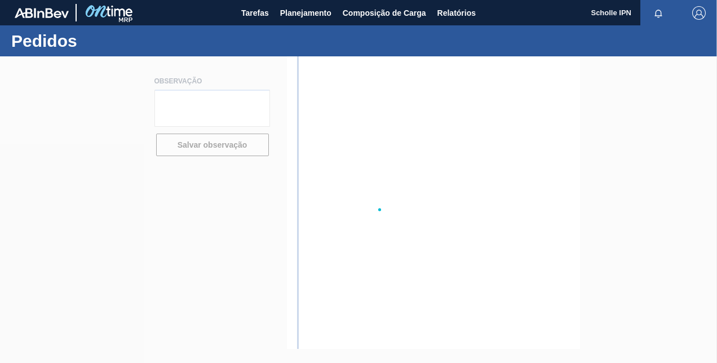
type textarea "sales 125003102"
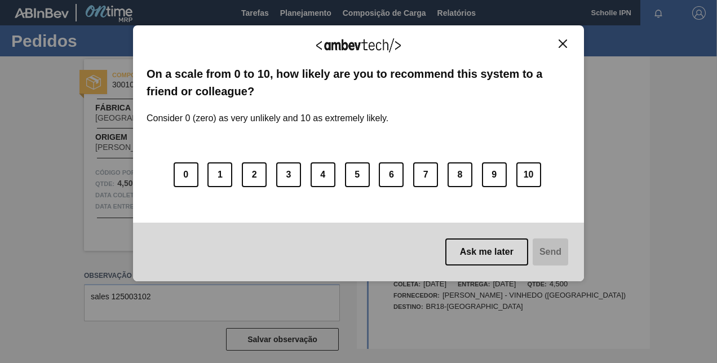
click at [560, 47] on img "Close" at bounding box center [562, 43] width 8 height 8
